Goal: Navigation & Orientation: Find specific page/section

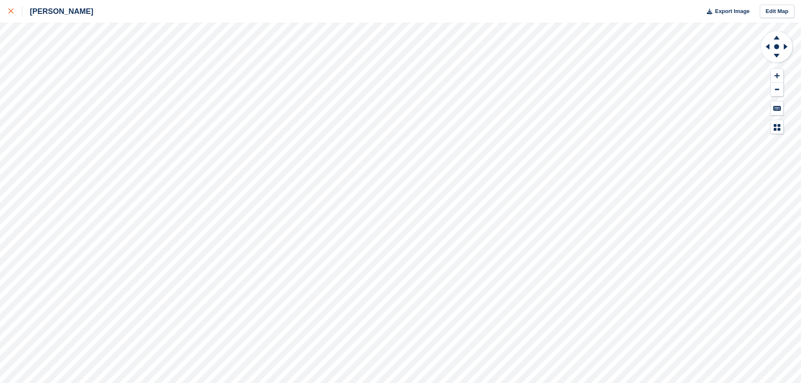
click at [13, 13] on icon at bounding box center [10, 10] width 5 height 5
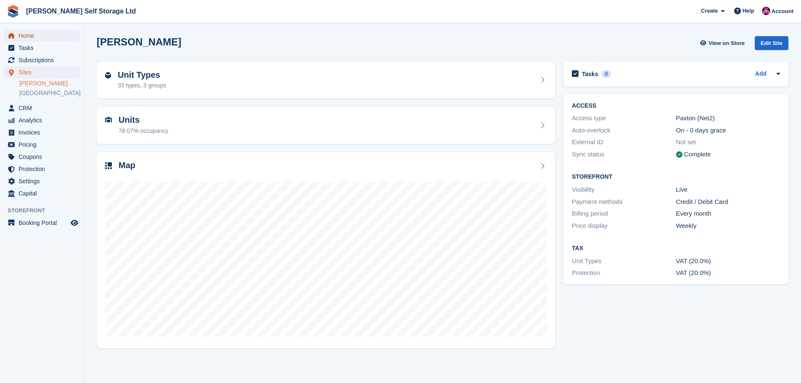
click at [34, 40] on span "Home" at bounding box center [44, 36] width 50 height 12
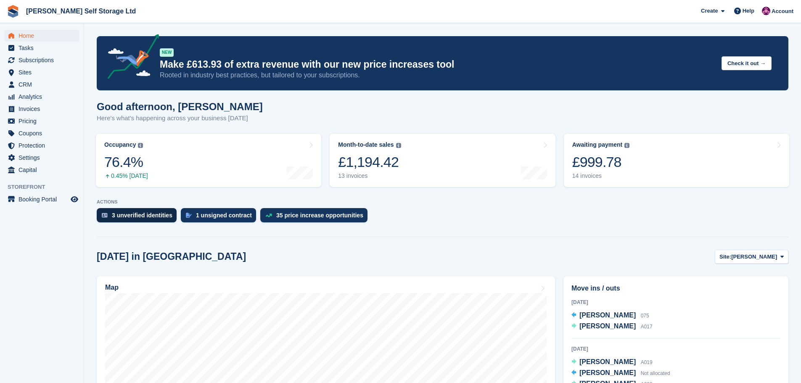
click at [130, 219] on div "3 unverified identities" at bounding box center [142, 215] width 61 height 7
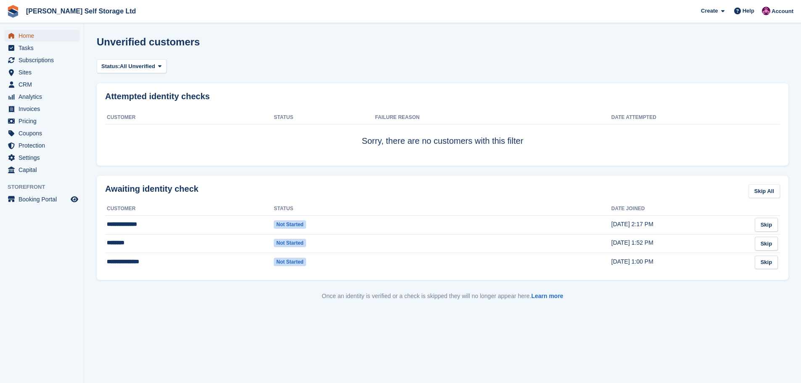
click at [31, 35] on span "Home" at bounding box center [44, 36] width 50 height 12
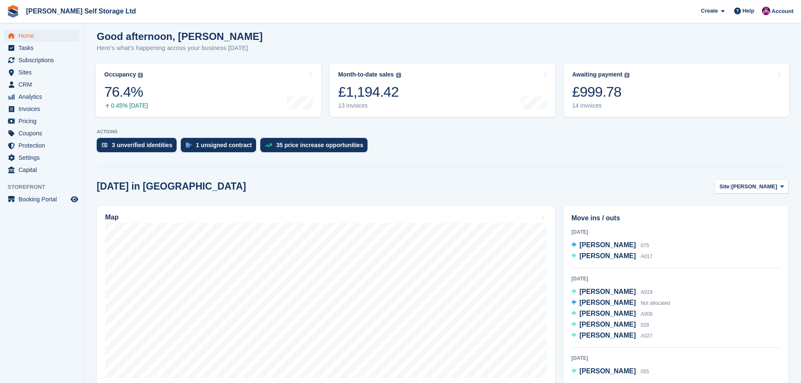
scroll to position [42, 0]
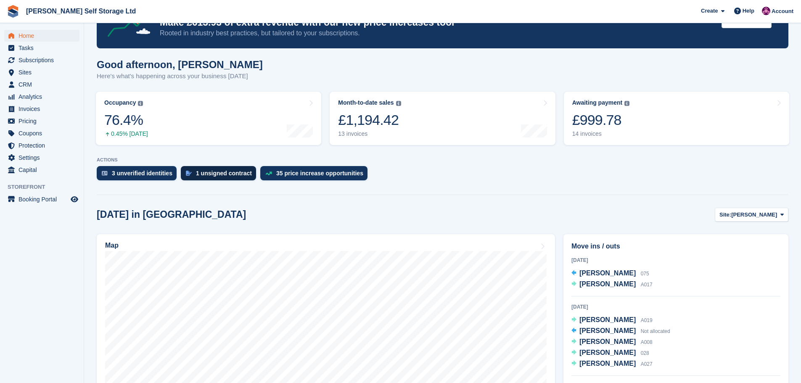
click at [202, 173] on div "1 unsigned contract" at bounding box center [224, 173] width 56 height 7
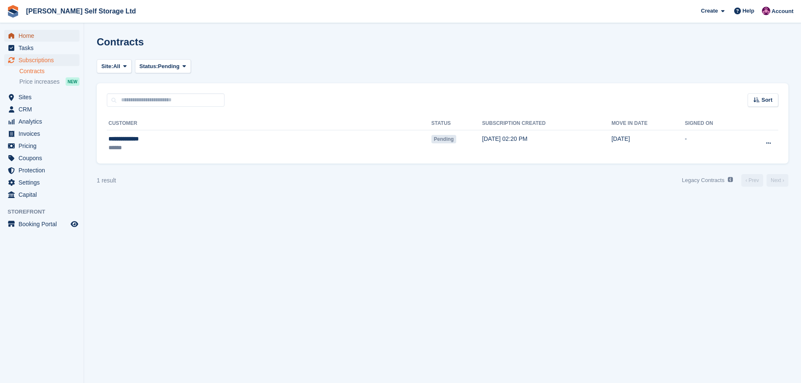
click at [22, 36] on span "Home" at bounding box center [44, 36] width 50 height 12
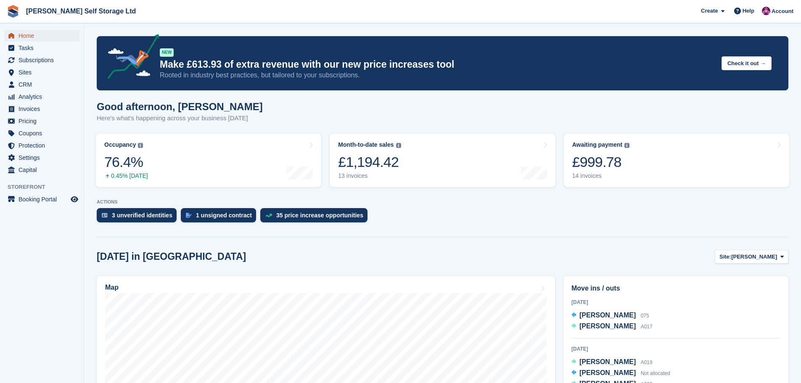
click at [28, 39] on span "Home" at bounding box center [44, 36] width 50 height 12
click at [26, 38] on span "Home" at bounding box center [44, 36] width 50 height 12
click at [30, 37] on span "Home" at bounding box center [44, 36] width 50 height 12
click at [35, 63] on span "Subscriptions" at bounding box center [44, 60] width 50 height 12
